Goal: Register for event/course

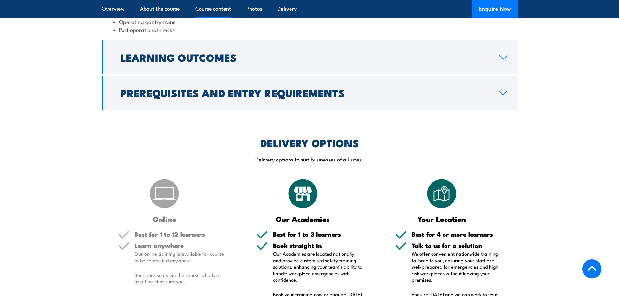
scroll to position [683, 0]
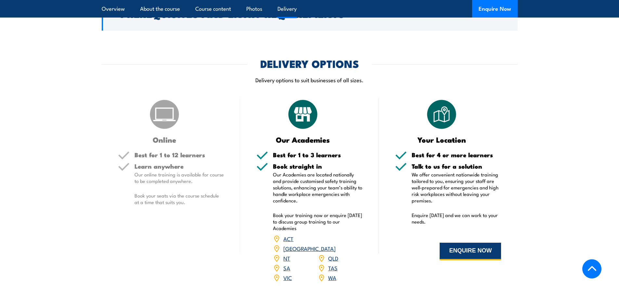
click at [479, 254] on button "ENQUIRE NOW" at bounding box center [470, 252] width 61 height 18
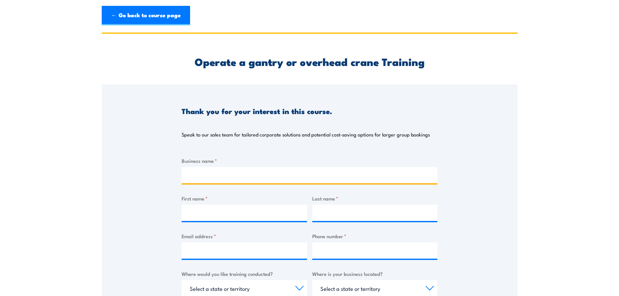
click at [254, 180] on input "Business name *" at bounding box center [310, 175] width 256 height 16
type input "Mesh & Bar"
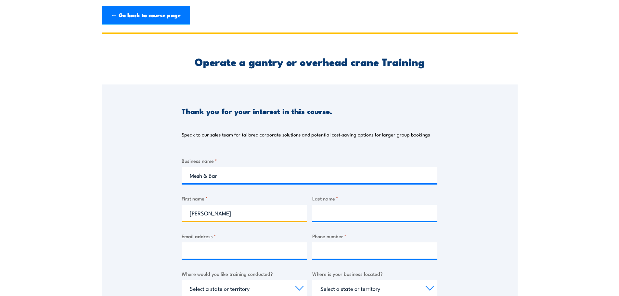
type input "[PERSON_NAME]"
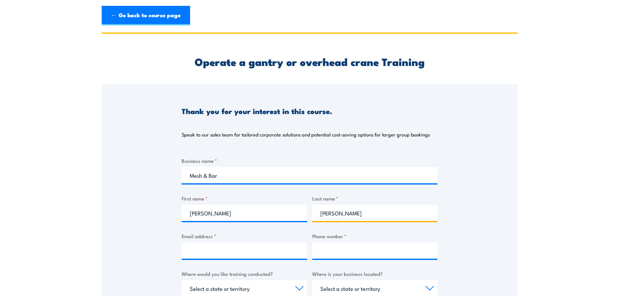
type input "[PERSON_NAME]"
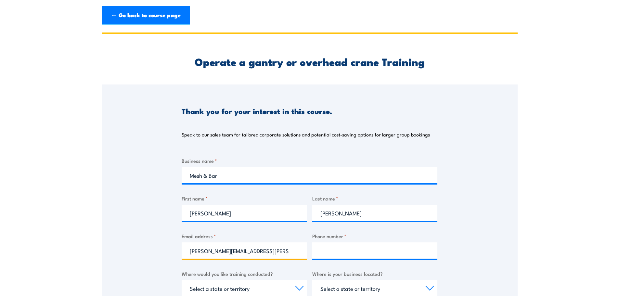
type input "[PERSON_NAME][EMAIL_ADDRESS][PERSON_NAME][DOMAIN_NAME]"
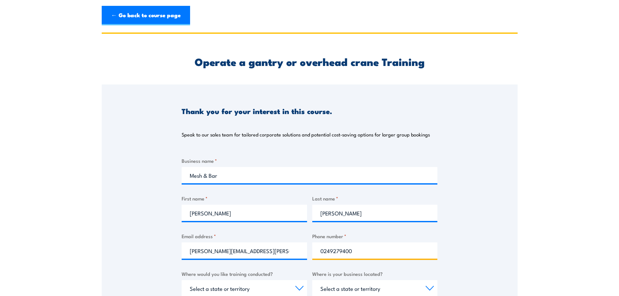
type input "0249279400"
click at [269, 289] on select "Select a state or territory Nationally - multiple locations [GEOGRAPHIC_DATA] […" at bounding box center [244, 288] width 125 height 16
select select "[GEOGRAPHIC_DATA]"
click at [182, 280] on select "Select a state or territory Nationally - multiple locations [GEOGRAPHIC_DATA] […" at bounding box center [244, 288] width 125 height 16
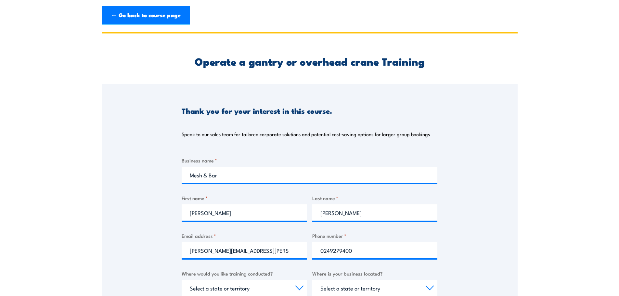
click at [347, 287] on select "Select a state or territory [GEOGRAPHIC_DATA] [GEOGRAPHIC_DATA] [GEOGRAPHIC_DAT…" at bounding box center [374, 288] width 125 height 16
select select "[GEOGRAPHIC_DATA]"
click at [312, 280] on select "Select a state or territory [GEOGRAPHIC_DATA] [GEOGRAPHIC_DATA] [GEOGRAPHIC_DAT…" at bounding box center [374, 288] width 125 height 16
click at [449, 225] on div "Thank you for your interest in this course. Speak to our sales team for tailore…" at bounding box center [310, 246] width 416 height 325
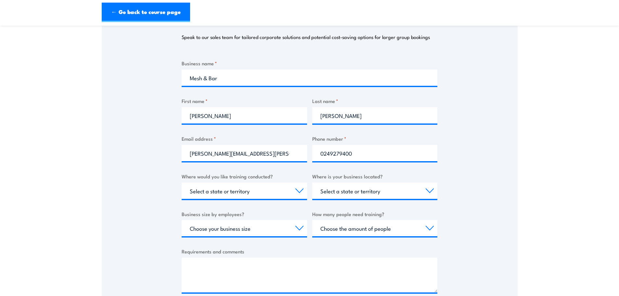
scroll to position [98, 0]
click at [344, 229] on select "Choose the amount of people 1 to 4 5 to 19 20+" at bounding box center [374, 228] width 125 height 16
select select "20+"
click at [312, 220] on select "Choose the amount of people 1 to 4 5 to 19 20+" at bounding box center [374, 228] width 125 height 16
click at [260, 231] on select "Choose your business size 1 to 19 20 to 199 200+" at bounding box center [244, 228] width 125 height 16
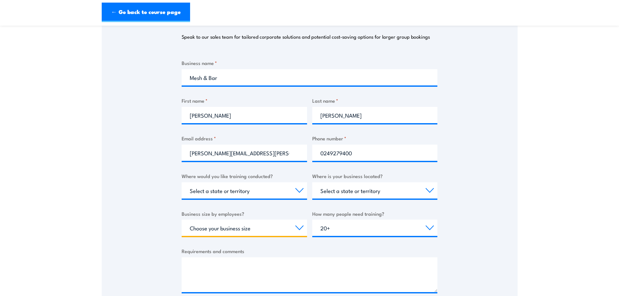
select select "20 to 199"
click at [182, 220] on select "Choose your business size 1 to 19 20 to 199 200+" at bounding box center [244, 228] width 125 height 16
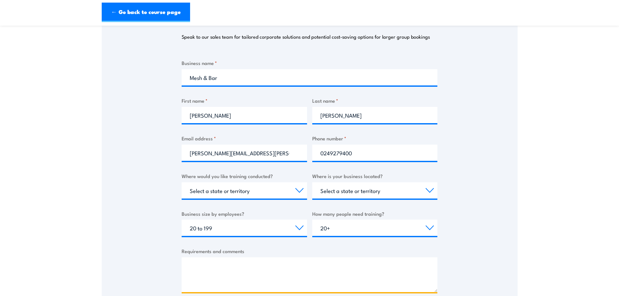
click at [238, 268] on textarea "Requirements and comments" at bounding box center [310, 274] width 256 height 35
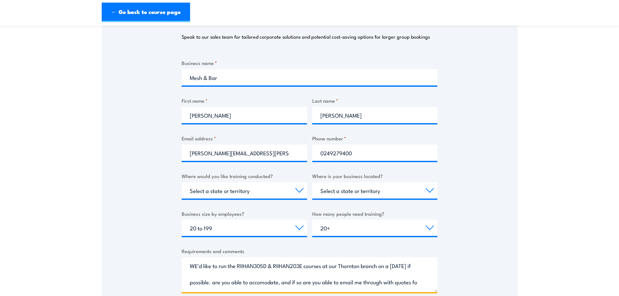
scroll to position [10, 0]
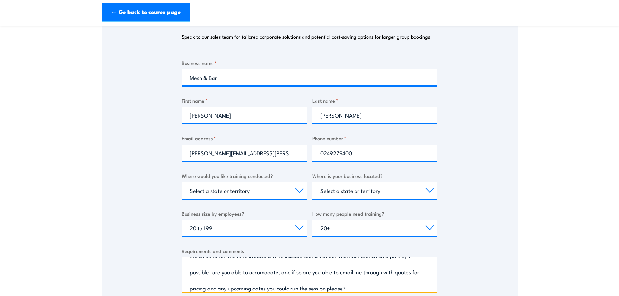
click at [301, 271] on textarea "WE'd like to run the RIIHAN305D & RIIHAN203E courses at our Thornton branch on …" at bounding box center [310, 274] width 256 height 35
click at [194, 275] on textarea "WE'd like to run the RIIHAN305D & RIIHAN203E courses at our Thornton branch on …" at bounding box center [310, 274] width 256 height 35
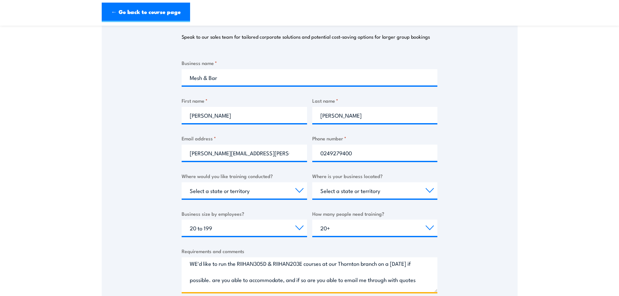
scroll to position [0, 0]
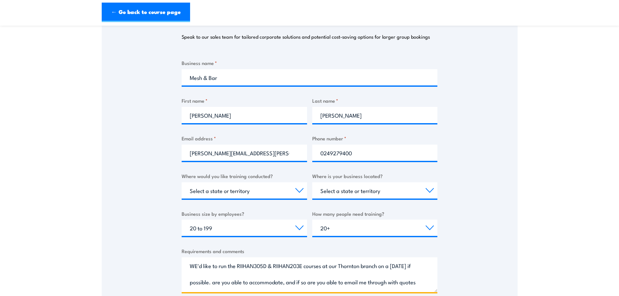
click at [197, 268] on textarea "WE'd like to run the RIIHAN305D & RIIHAN203E courses at our Thornton branch on …" at bounding box center [310, 274] width 256 height 35
click at [338, 264] on textarea "We'd like to run the RIIHAN305D & RIIHAN203E courses at our Thornton branch on …" at bounding box center [310, 274] width 256 height 35
click at [380, 266] on textarea "We'd like to run the RIIHAN305D & RIIHAN203E courses at our Thornton branch on …" at bounding box center [310, 274] width 256 height 35
click at [399, 271] on textarea "We'd like to run the RIIHAN305D & RIIHAN203E courses at our Thornton branch on …" at bounding box center [310, 274] width 256 height 35
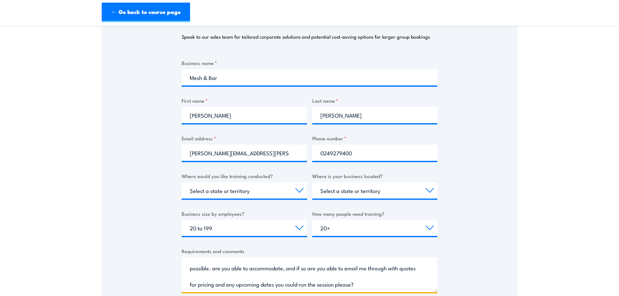
click at [242, 268] on textarea "We'd like to run the RIIHAN305D & RIIHAN203E courses at our Thornton branch on …" at bounding box center [310, 274] width 256 height 35
click at [326, 272] on textarea "We'd like to run the RIIHAN305D & RIIHAN203E courses at our Thornton branch on …" at bounding box center [310, 274] width 256 height 35
click at [364, 270] on textarea "We'd like to run the RIIHAN305D & RIIHAN203E courses at our Thornton branch on …" at bounding box center [310, 274] width 256 height 35
click at [260, 288] on textarea "We'd like to run the RIIHAN305D & RIIHAN203E courses at our Thornton branch on …" at bounding box center [310, 274] width 256 height 35
click at [302, 286] on textarea "We'd like to run the RIIHAN305D & RIIHAN203E courses at our Thornton branch on …" at bounding box center [310, 274] width 256 height 35
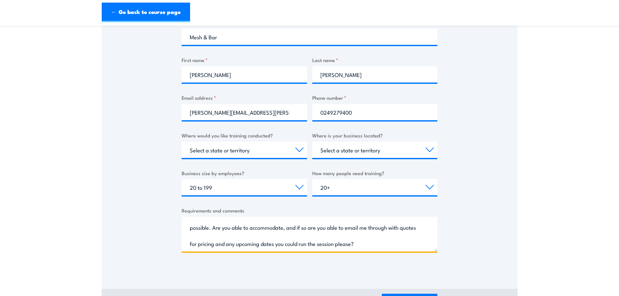
scroll to position [195, 0]
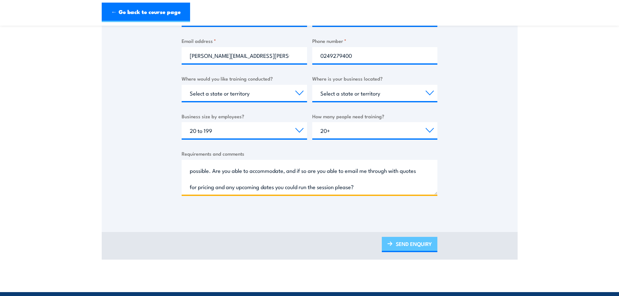
type textarea "We'd like to run the RIIHAN305D & RIIHAN203E courses at our Thornton branch on …"
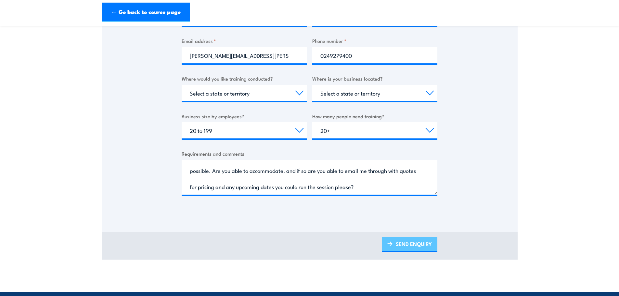
click at [405, 241] on link "SEND ENQUIRY" at bounding box center [410, 244] width 56 height 15
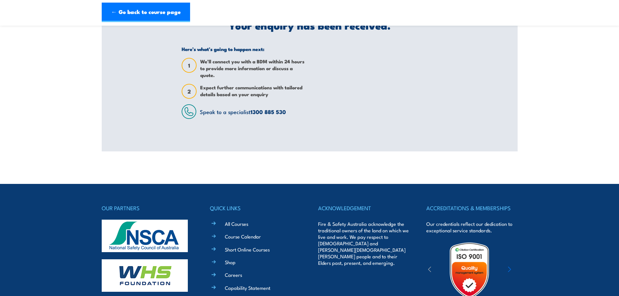
scroll to position [33, 0]
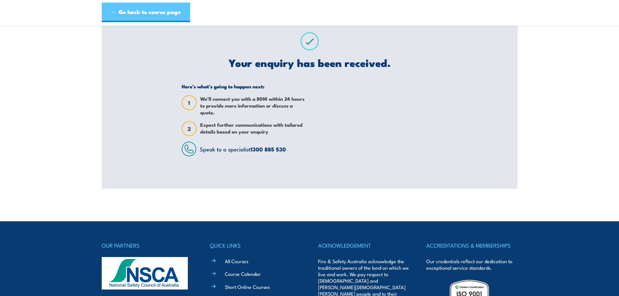
click at [129, 13] on link "← Go back to course page" at bounding box center [146, 13] width 88 height 20
